Goal: Complete application form: Complete application form

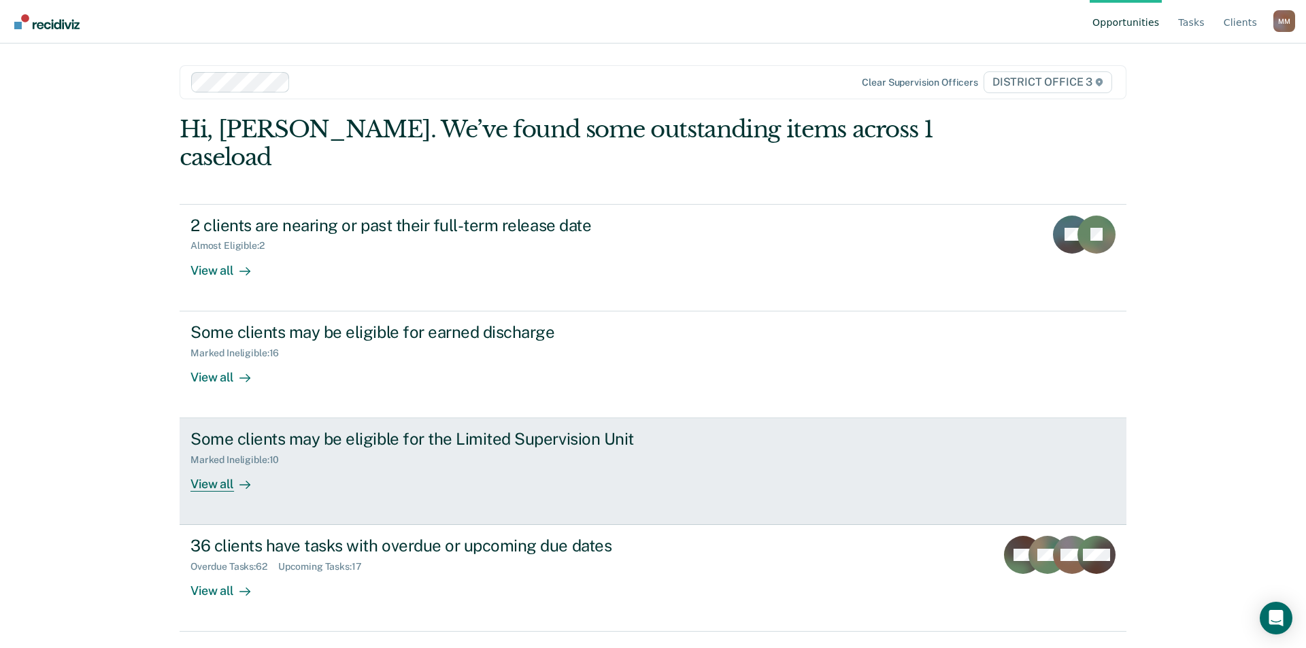
click at [219, 466] on div "View all" at bounding box center [228, 479] width 76 height 27
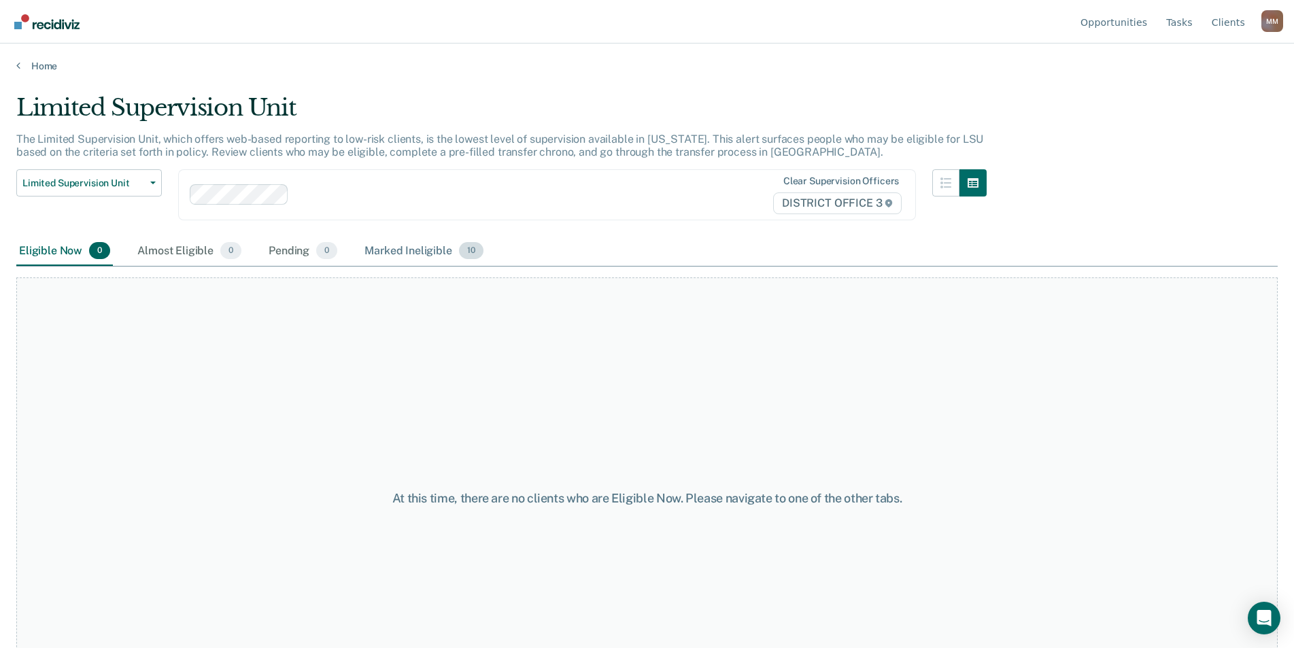
click at [385, 252] on div "Marked Ineligible 10" at bounding box center [424, 252] width 124 height 30
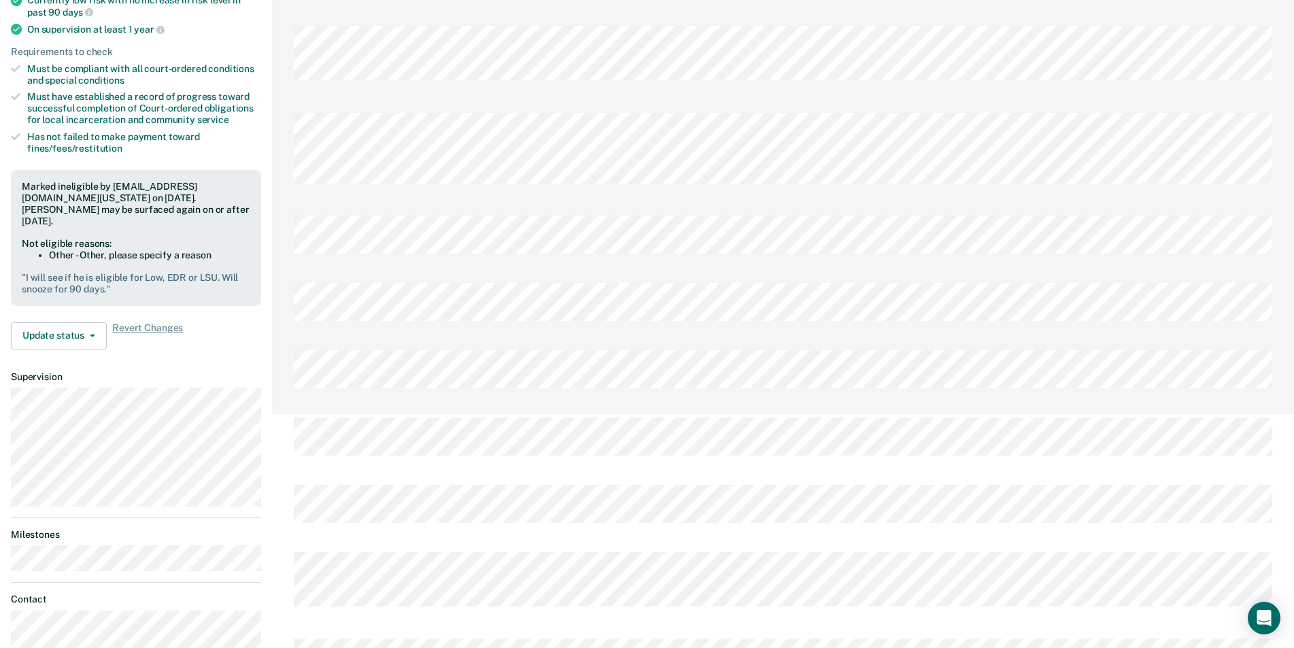
scroll to position [272, 0]
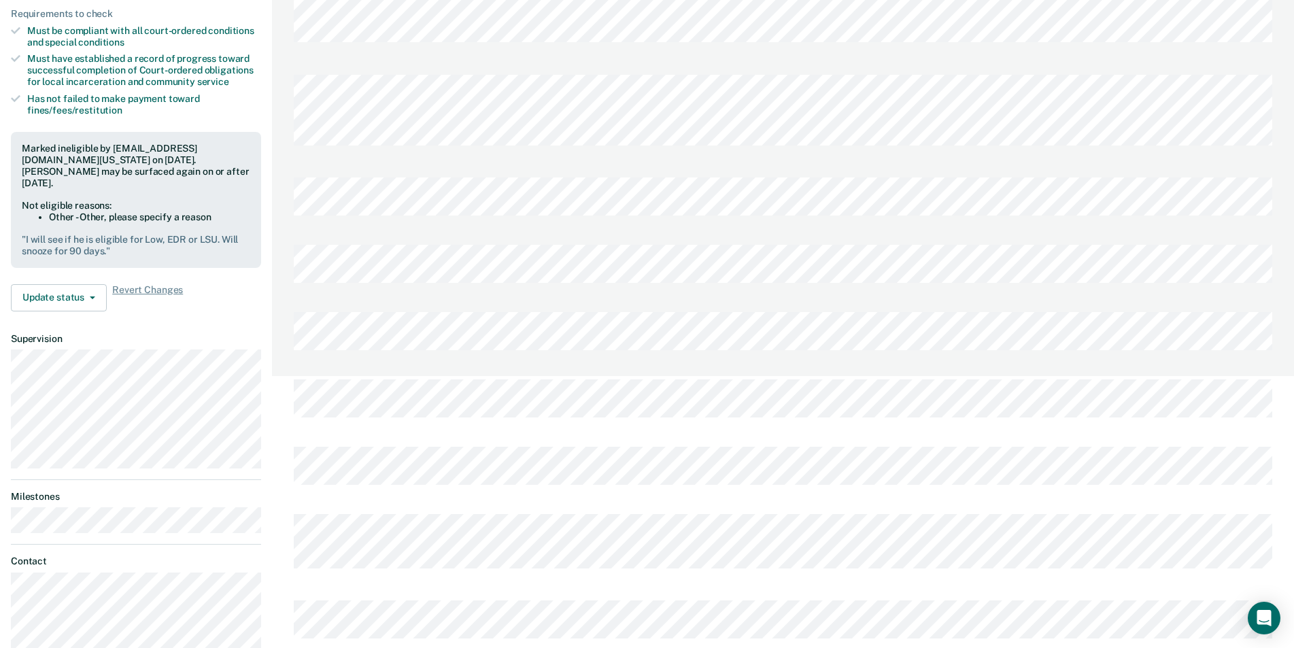
click at [264, 316] on div "[PERSON_NAME] Profile How it works Log Out Back MS Limited Supervision Unit Cur…" at bounding box center [647, 314] width 1294 height 1172
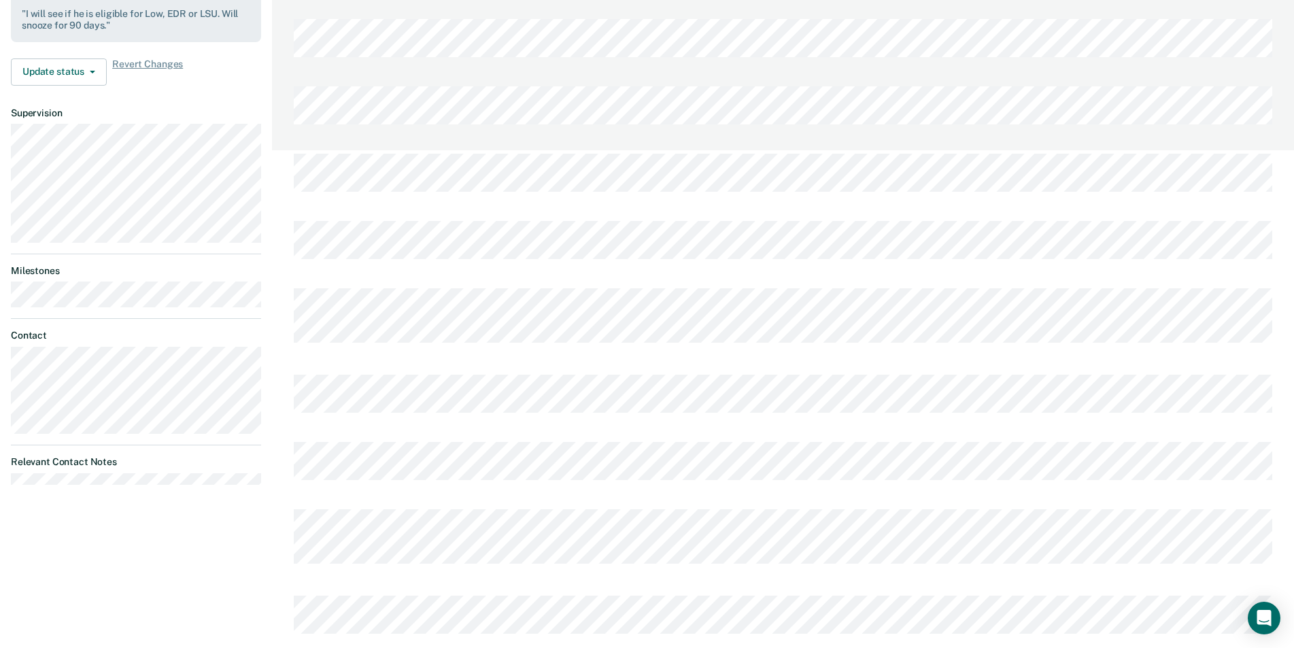
scroll to position [509, 0]
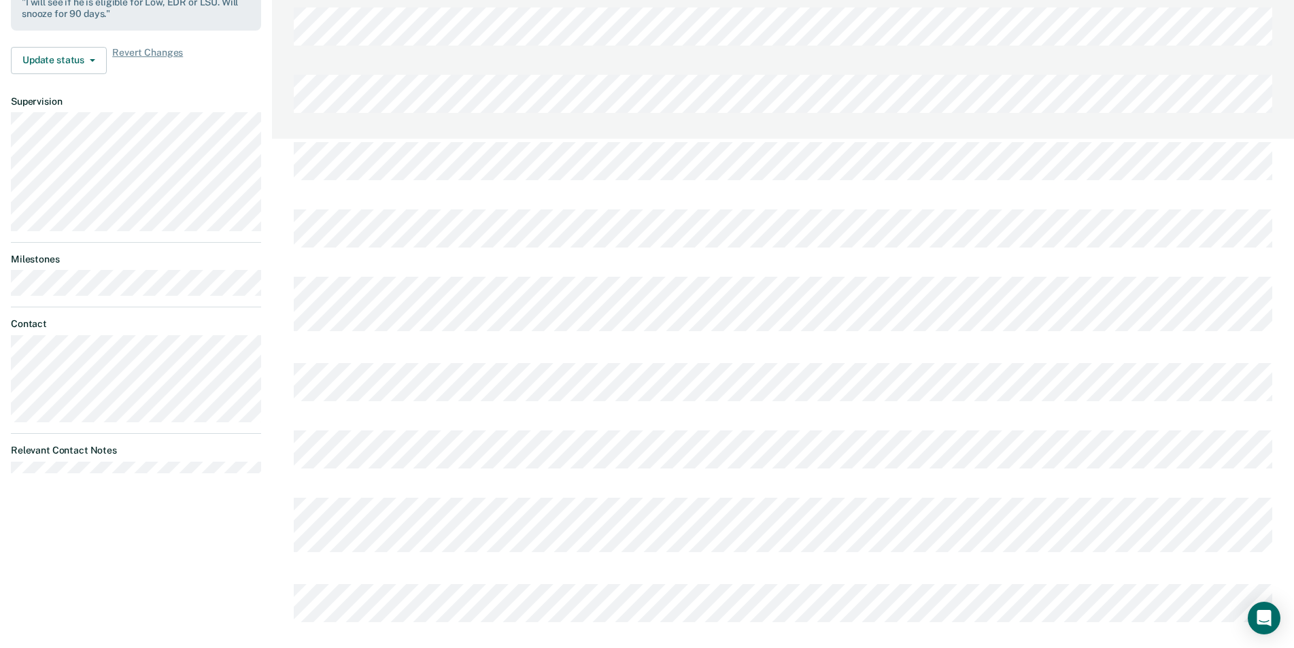
click at [371, 474] on div at bounding box center [783, 480] width 979 height 13
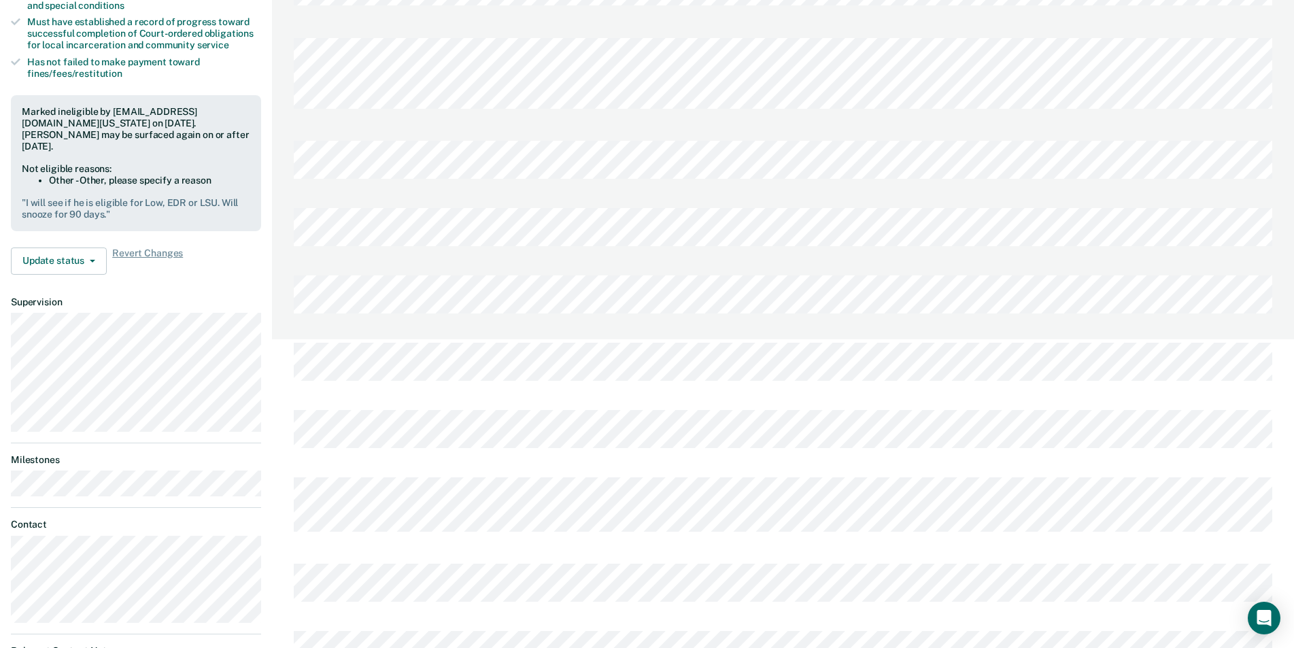
scroll to position [305, 0]
